Goal: Check status: Check status

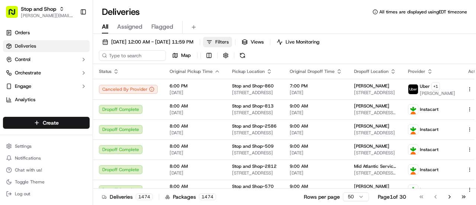
click at [232, 43] on button "Filters" at bounding box center [217, 42] width 29 height 10
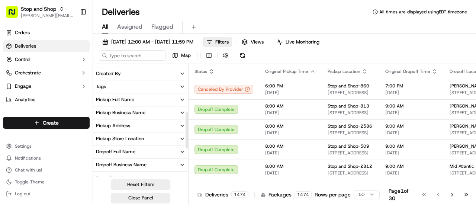
scroll to position [142, 0]
click at [145, 139] on button "Pickup Store Location" at bounding box center [140, 138] width 95 height 13
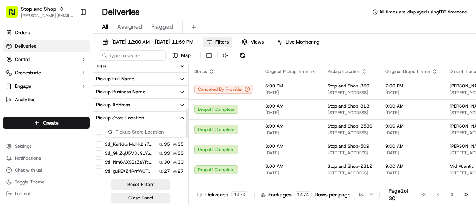
scroll to position [162, 0]
click at [97, 142] on button "Stop and Shop-505" at bounding box center [99, 144] width 6 height 6
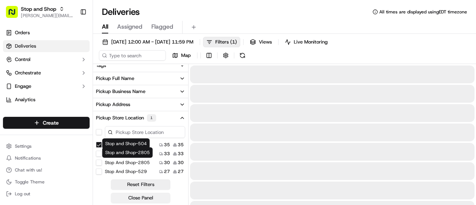
click at [161, 194] on button "Close Panel" at bounding box center [140, 197] width 59 height 10
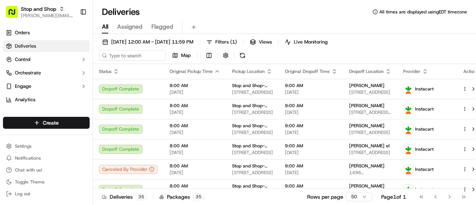
click at [150, 199] on div "Deliveries 35 Packages 35" at bounding box center [153, 196] width 102 height 7
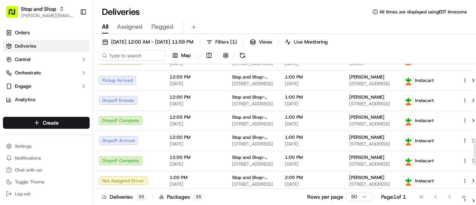
scroll to position [396, 0]
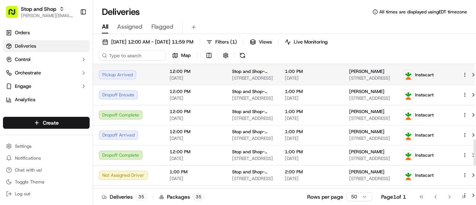
click at [197, 81] on span "[DATE]" at bounding box center [194, 78] width 51 height 6
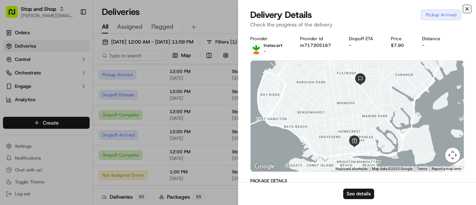
click at [466, 10] on icon "button" at bounding box center [467, 9] width 6 height 6
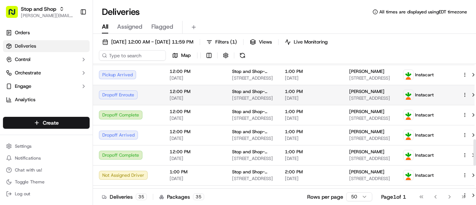
click at [151, 99] on div "Dropoff Enroute" at bounding box center [128, 94] width 59 height 9
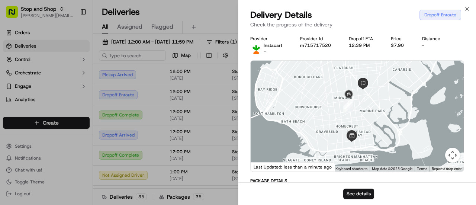
click at [380, 124] on div at bounding box center [356, 116] width 213 height 111
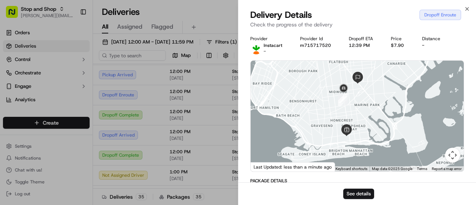
drag, startPoint x: 372, startPoint y: 105, endPoint x: 366, endPoint y: 99, distance: 8.1
click at [366, 99] on div at bounding box center [356, 116] width 213 height 111
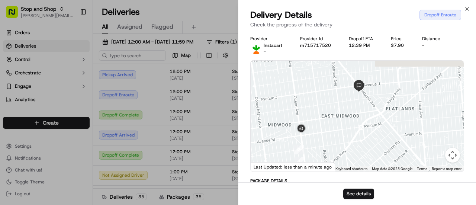
drag, startPoint x: 334, startPoint y: 87, endPoint x: 402, endPoint y: 182, distance: 117.1
click at [468, 9] on icon "button" at bounding box center [467, 9] width 6 height 6
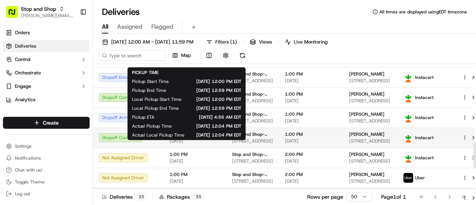
scroll to position [413, 0]
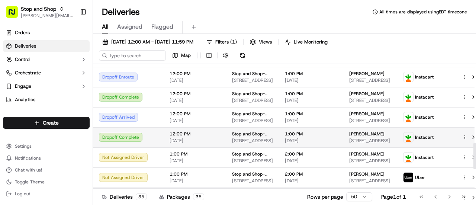
click at [150, 142] on div "Dropoff Complete" at bounding box center [128, 137] width 59 height 9
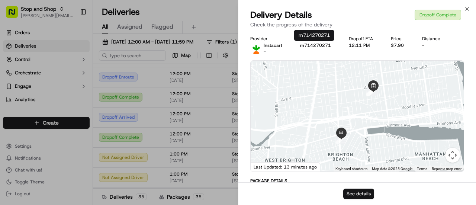
click at [361, 192] on button "See details" at bounding box center [358, 193] width 31 height 10
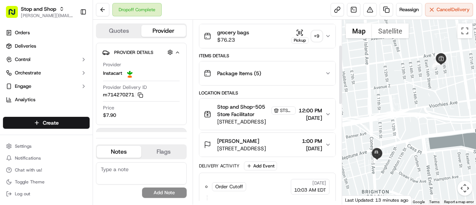
scroll to position [79, 0]
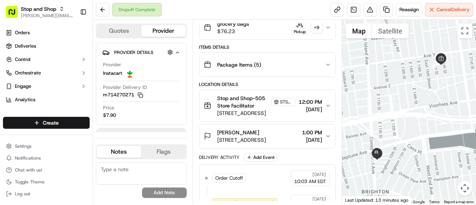
click at [304, 109] on span "[DATE]" at bounding box center [309, 109] width 23 height 7
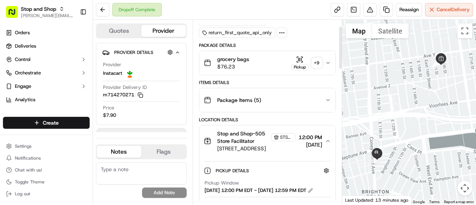
scroll to position [24, 0]
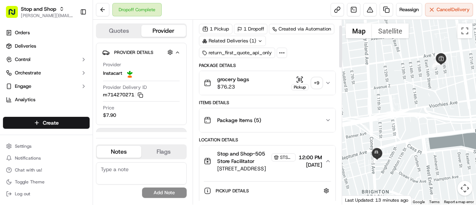
click at [313, 78] on div "+ 9" at bounding box center [316, 83] width 10 height 10
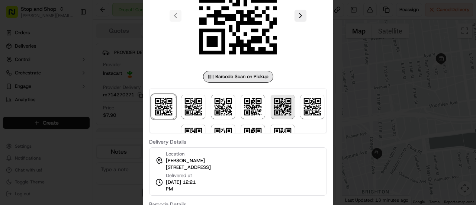
scroll to position [21, 0]
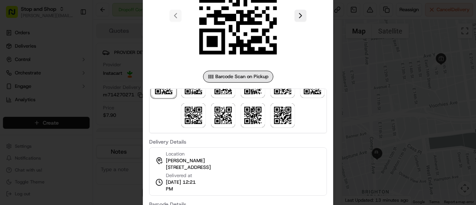
click at [355, 119] on div at bounding box center [238, 102] width 476 height 205
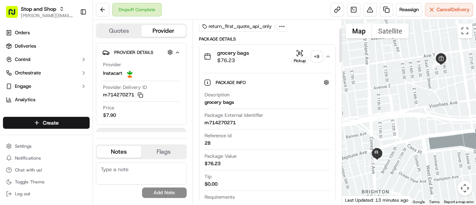
scroll to position [45, 0]
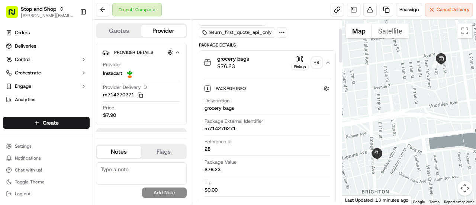
click at [317, 67] on button "Pickup + 9" at bounding box center [306, 62] width 31 height 14
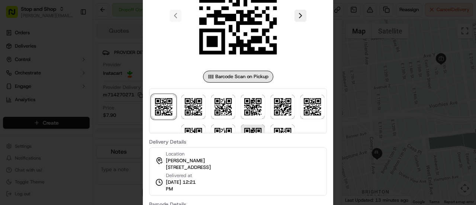
scroll to position [21, 0]
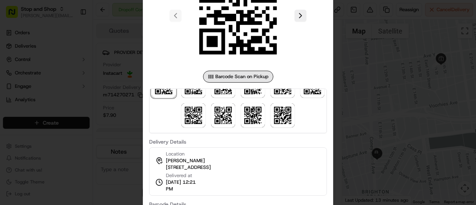
click at [351, 91] on div at bounding box center [238, 102] width 476 height 205
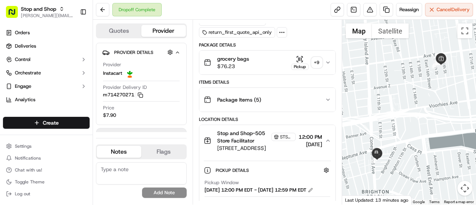
scroll to position [0, 0]
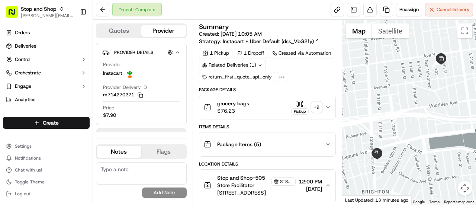
click at [325, 28] on div "Summary" at bounding box center [267, 26] width 137 height 7
click at [258, 9] on div "Dropoff Complete Reassign Cancel Delivery" at bounding box center [284, 10] width 383 height 20
click at [101, 9] on button at bounding box center [102, 9] width 13 height 13
